Goal: Transaction & Acquisition: Purchase product/service

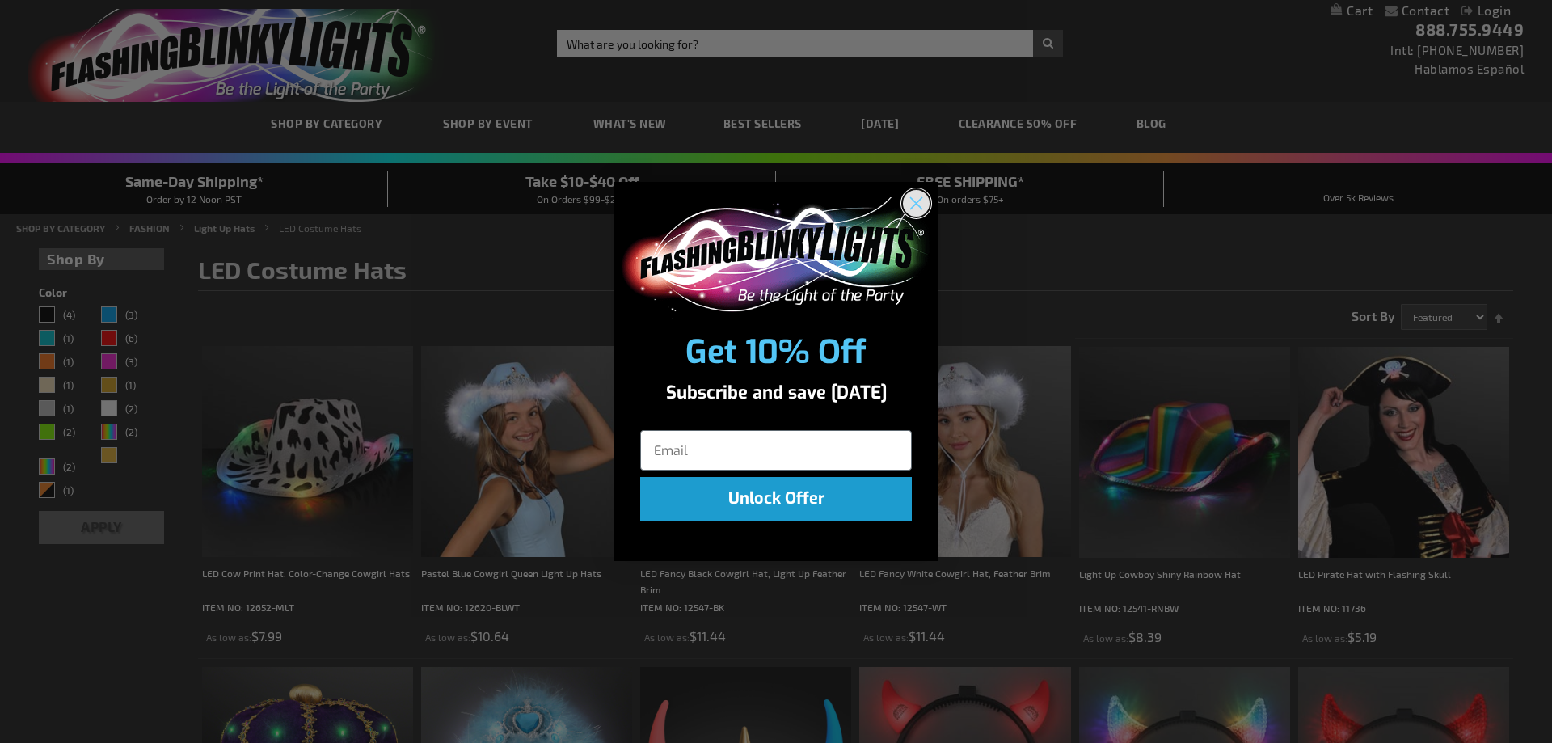
click at [921, 206] on circle "Close dialog" at bounding box center [916, 203] width 27 height 27
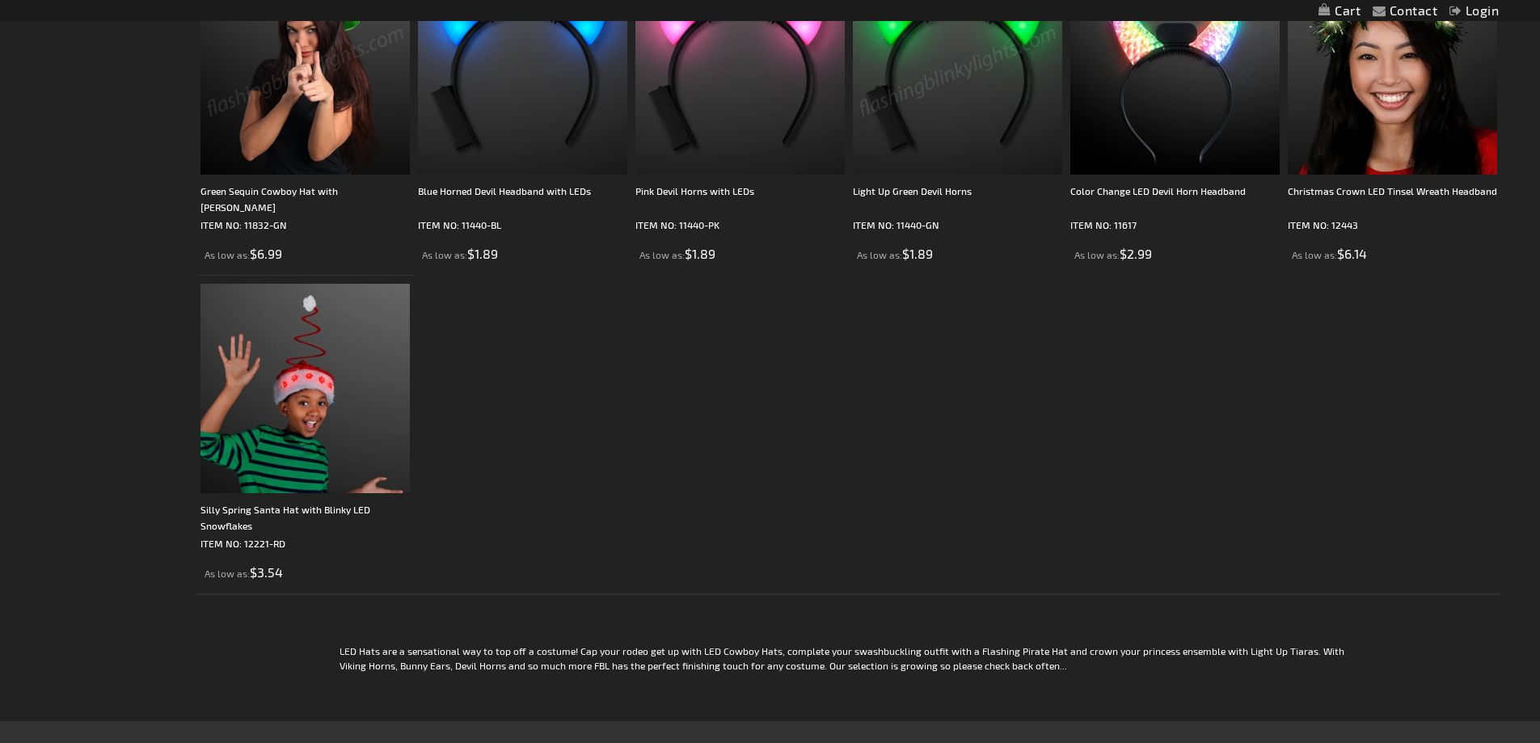
scroll to position [2244, 0]
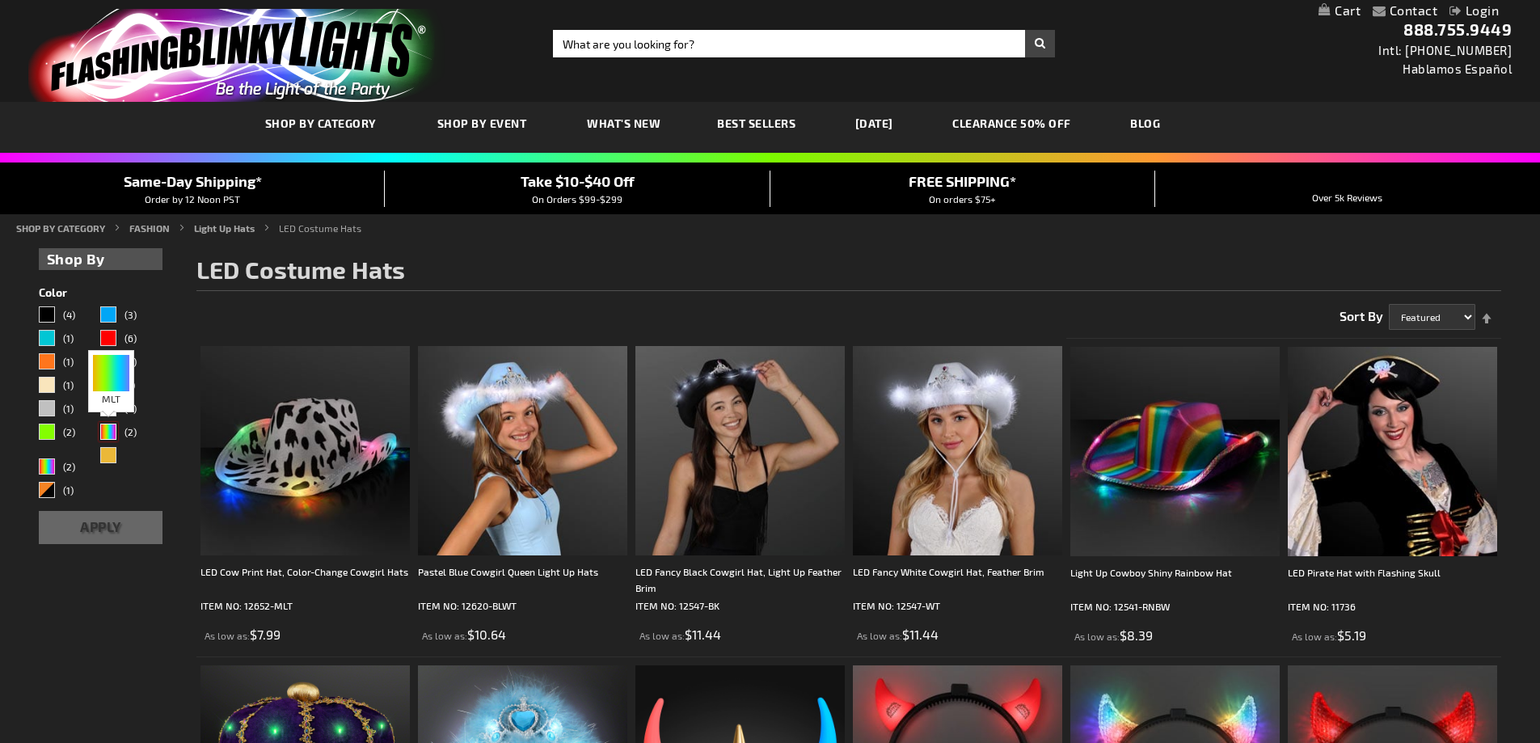
click at [108, 431] on div "MLT" at bounding box center [108, 432] width 16 height 16
